Goal: Information Seeking & Learning: Learn about a topic

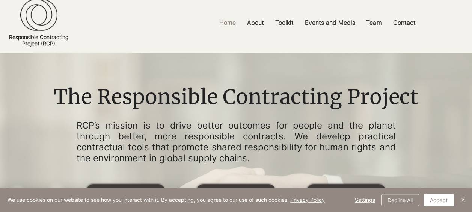
scroll to position [8, 0]
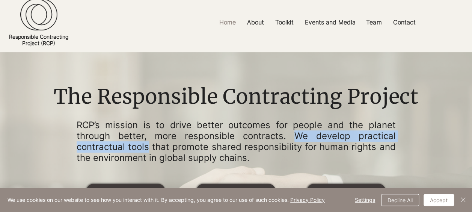
drag, startPoint x: 149, startPoint y: 148, endPoint x: 293, endPoint y: 135, distance: 144.5
click at [293, 135] on p "RCP’s mission is to drive better outcomes for people and the planet through bet…" at bounding box center [236, 141] width 319 height 43
copy p "We develop practical contractual tools"
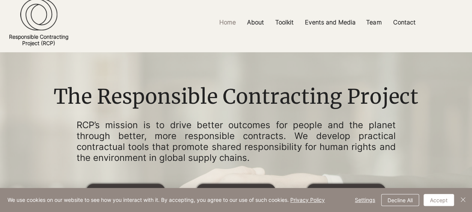
click at [216, 146] on p "RCP’s mission is to drive better outcomes for people and the planet through bet…" at bounding box center [236, 141] width 319 height 43
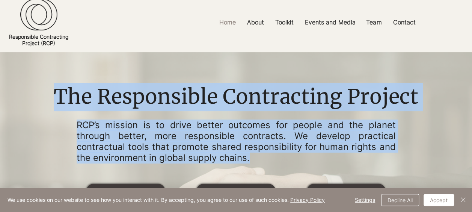
drag, startPoint x: 253, startPoint y: 158, endPoint x: 57, endPoint y: 101, distance: 204.2
click at [57, 101] on div "The Responsible Contracting Project RCP’s mission is to drive better outcomes f…" at bounding box center [236, 176] width 376 height 187
copy div "The Responsible Contracting Project RCP’s mission is to drive better outcomes f…"
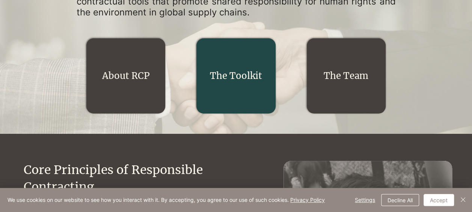
click at [245, 82] on div "main content" at bounding box center [236, 75] width 79 height 75
click at [239, 76] on link "The Toolkit" at bounding box center [236, 76] width 52 height 12
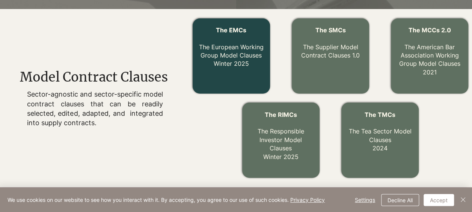
scroll to position [238, 0]
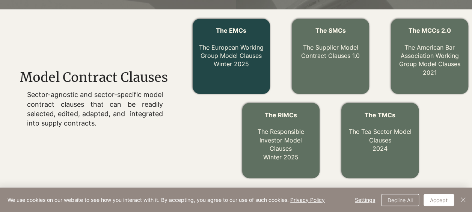
click at [229, 67] on link "The EMCs The European Working Group Model Clauses Winter 2025" at bounding box center [231, 47] width 65 height 41
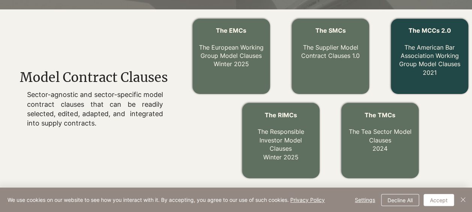
click at [435, 64] on link "The MCCs 2.0 The American Bar Association Working Group Model Clauses 2021" at bounding box center [429, 52] width 61 height 50
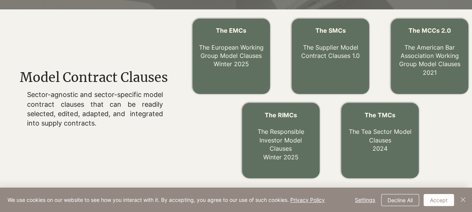
scroll to position [0, 0]
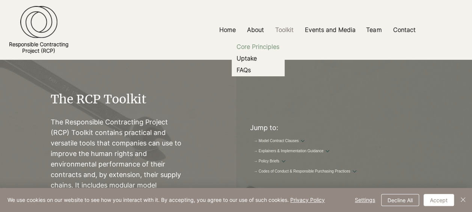
click at [253, 51] on p "Core Principles" at bounding box center [258, 47] width 49 height 12
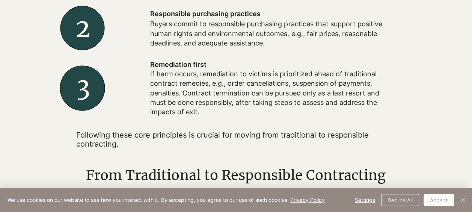
scroll to position [333, 0]
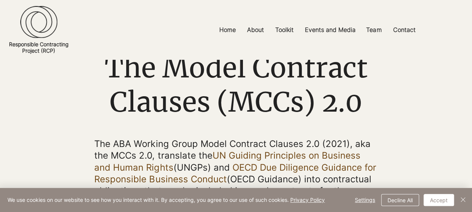
scroll to position [54, 0]
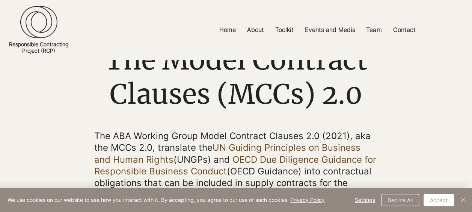
click at [152, 146] on span "The ABA Working Group Model Contract Clauses 2.0 (2021), aka the MCCs 2.0, tran…" at bounding box center [235, 165] width 282 height 70
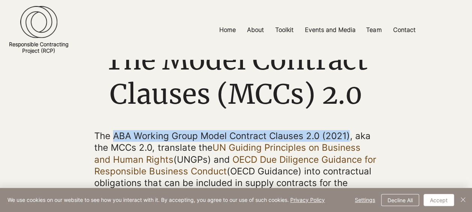
drag, startPoint x: 347, startPoint y: 135, endPoint x: 113, endPoint y: 137, distance: 233.3
click at [113, 137] on span "The ABA Working Group Model Contract Clauses 2.0 (2021), aka the MCCs 2.0, tran…" at bounding box center [235, 165] width 282 height 70
copy span "ABA Working Group Model Contract Clauses 2.0 (2021)"
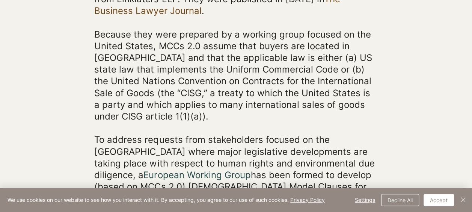
scroll to position [383, 0]
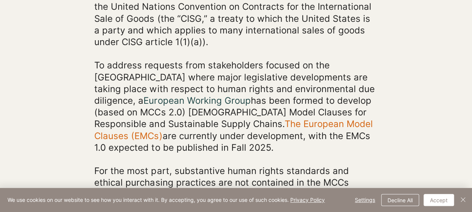
click at [268, 118] on link "The European Model Clauses (EMCs)" at bounding box center [233, 129] width 278 height 23
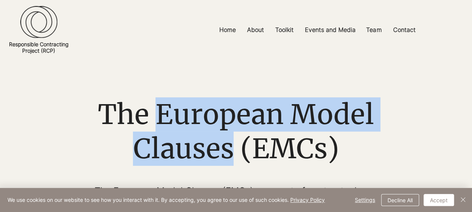
drag, startPoint x: 235, startPoint y: 150, endPoint x: 155, endPoint y: 122, distance: 85.0
click at [155, 122] on span "The European Model Clauses (EMCs)" at bounding box center [236, 131] width 276 height 68
copy span "European Model Clauses"
